Goal: Navigation & Orientation: Understand site structure

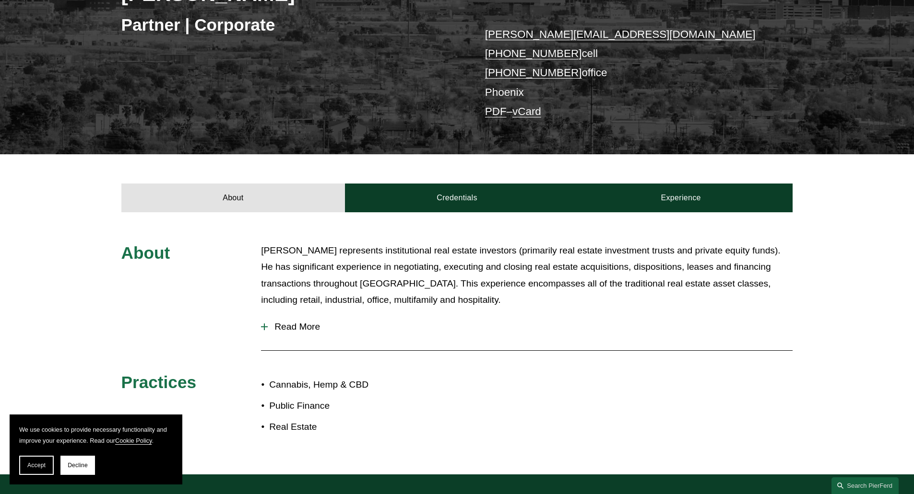
scroll to position [192, 0]
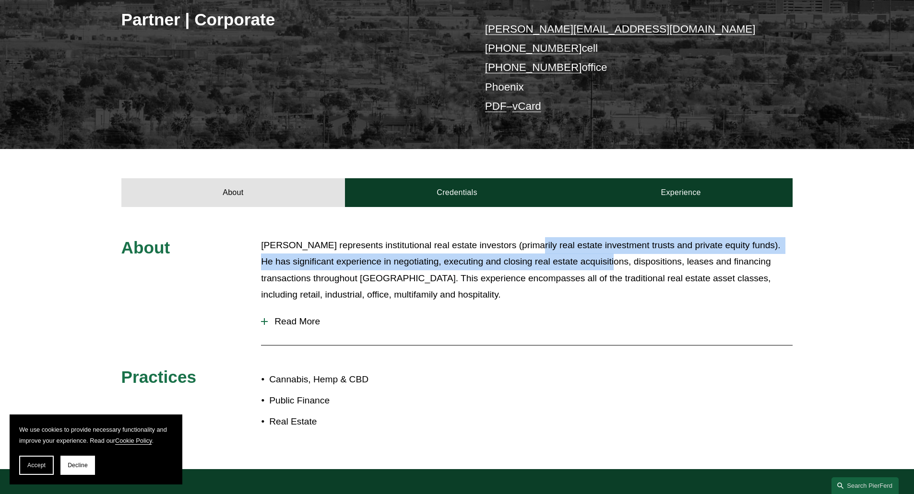
drag, startPoint x: 519, startPoint y: 254, endPoint x: 616, endPoint y: 267, distance: 98.3
click at [616, 267] on p "[PERSON_NAME] represents institutional real estate investors (primarily real es…" at bounding box center [526, 270] width 531 height 66
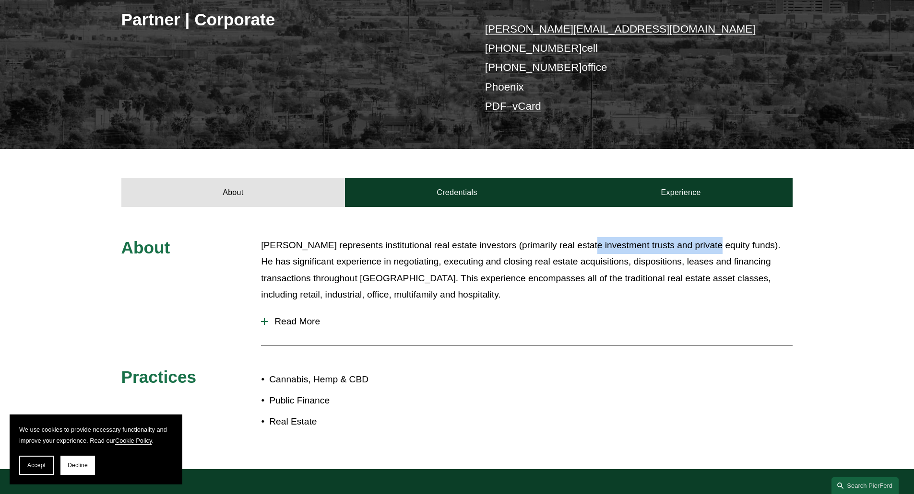
drag, startPoint x: 698, startPoint y: 244, endPoint x: 580, endPoint y: 250, distance: 118.2
click at [580, 250] on p "[PERSON_NAME] represents institutional real estate investors (primarily real es…" at bounding box center [526, 270] width 531 height 66
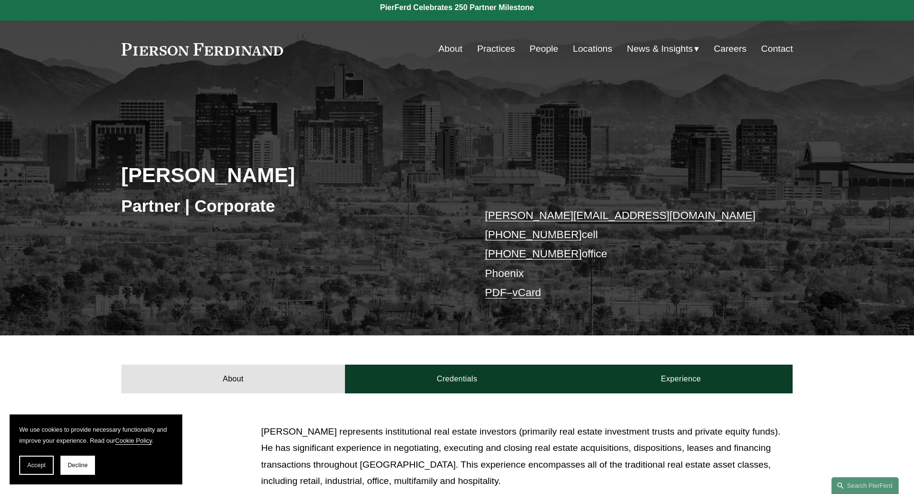
scroll to position [0, 0]
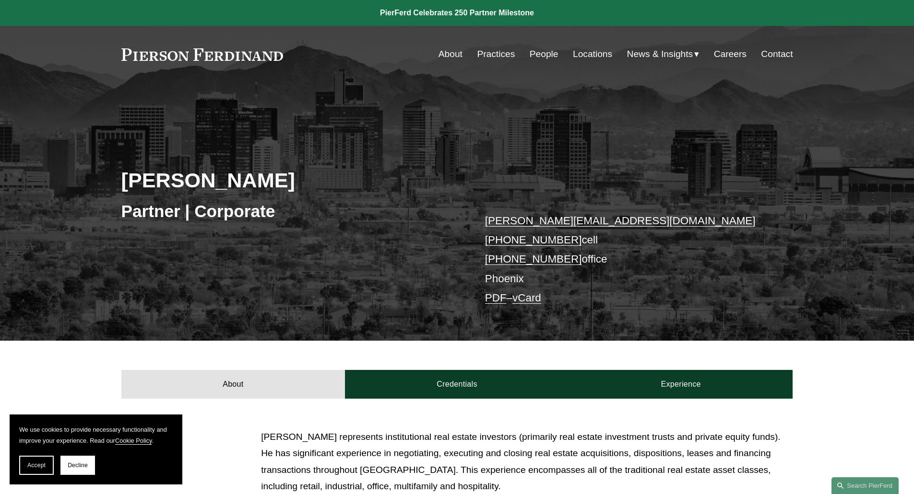
click at [220, 53] on link at bounding box center [202, 54] width 162 height 12
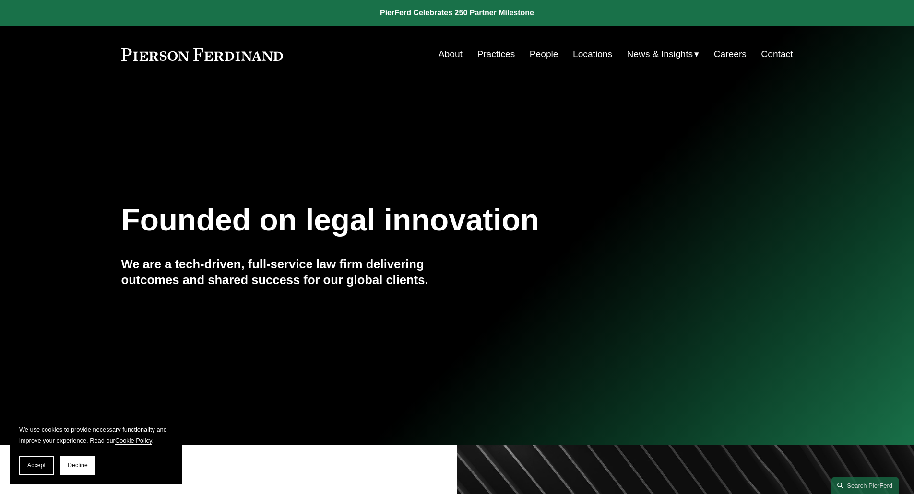
click at [544, 54] on link "People" at bounding box center [544, 54] width 29 height 18
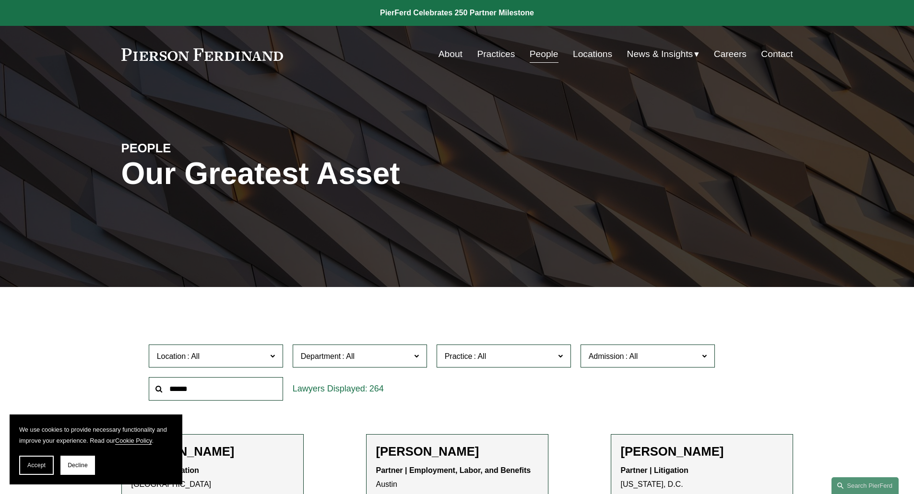
click at [441, 55] on link "About" at bounding box center [450, 54] width 24 height 18
